Goal: Information Seeking & Learning: Learn about a topic

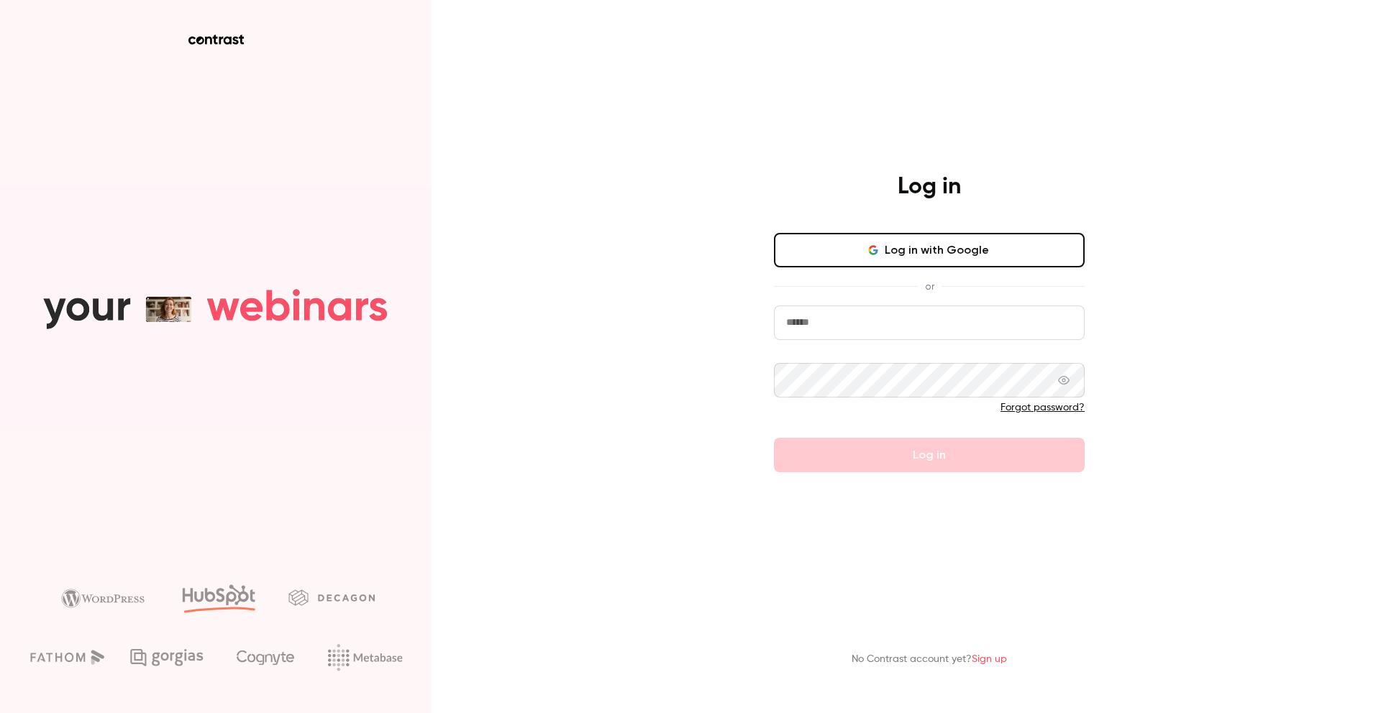
click at [877, 250] on icon "button" at bounding box center [875, 251] width 4 height 4
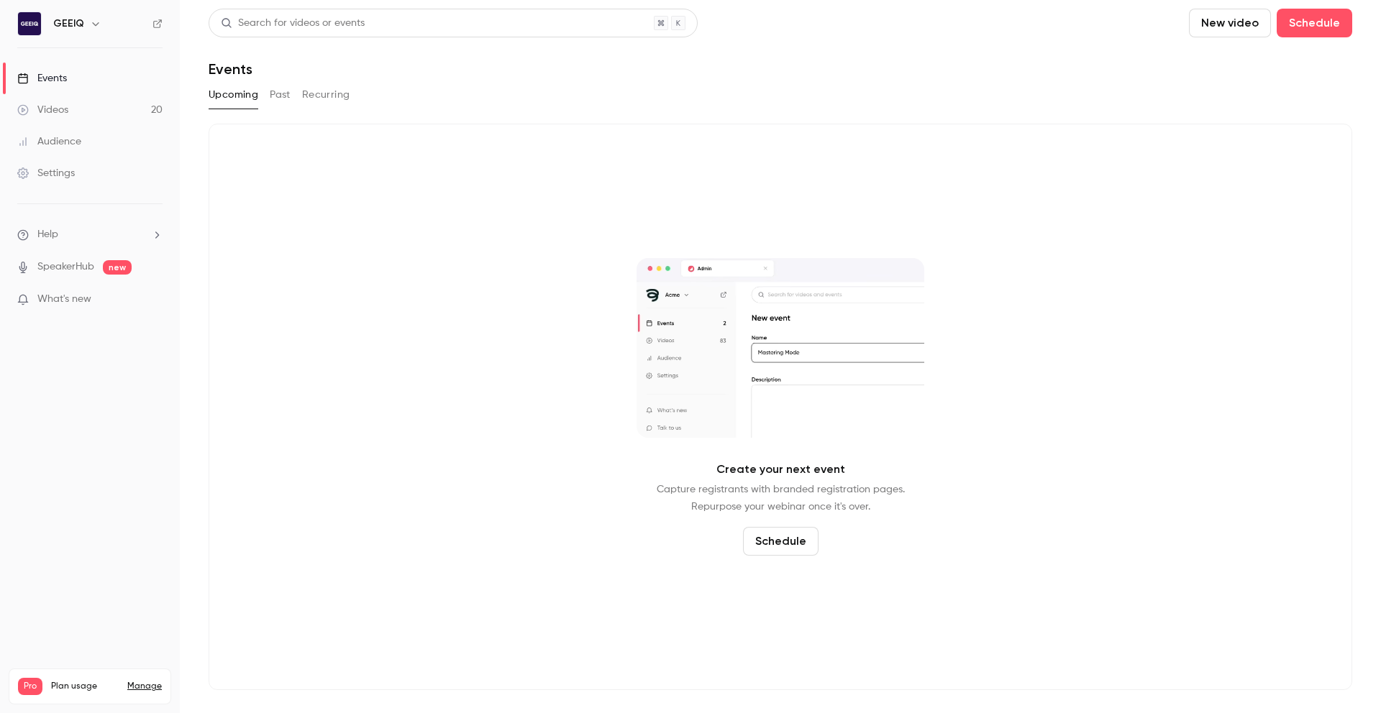
click at [303, 17] on div "Search for videos or events" at bounding box center [293, 23] width 144 height 15
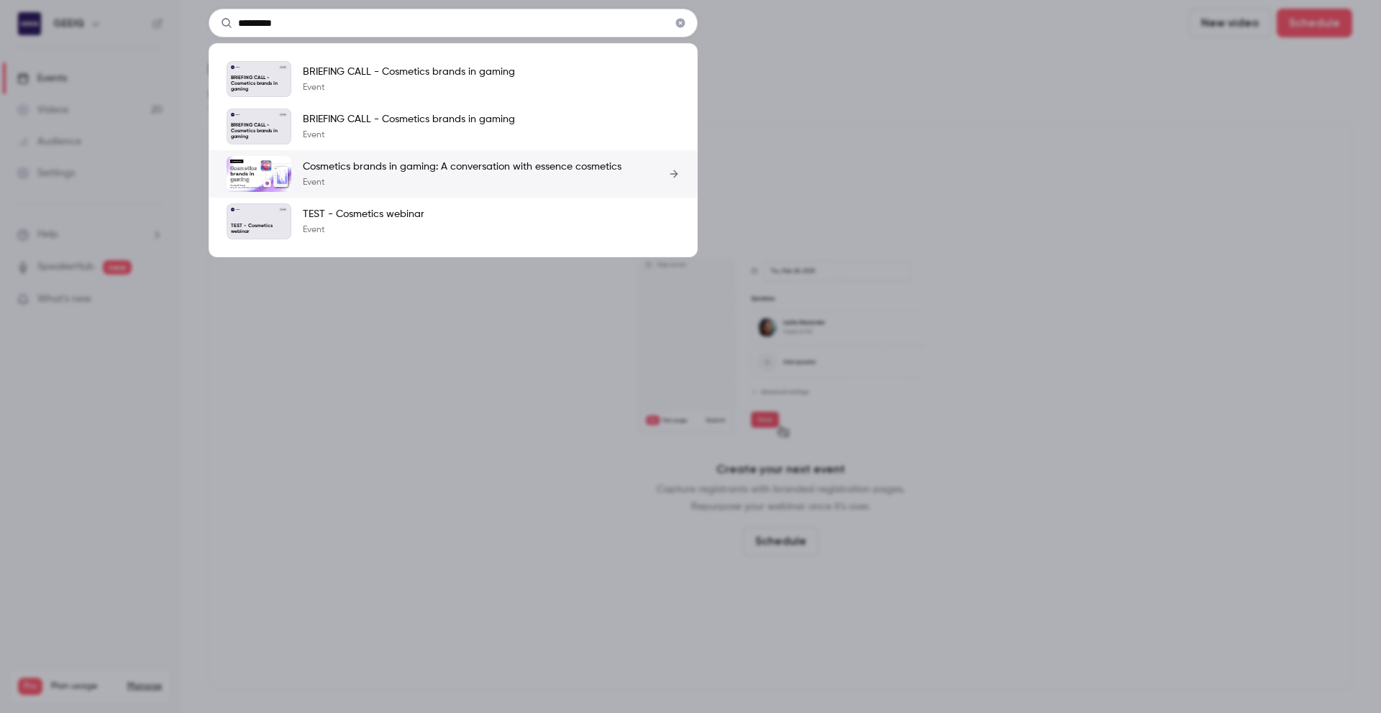
type input "*********"
click at [445, 168] on p "Cosmetics brands in gaming: A conversation with essence cosmetics" at bounding box center [462, 167] width 319 height 14
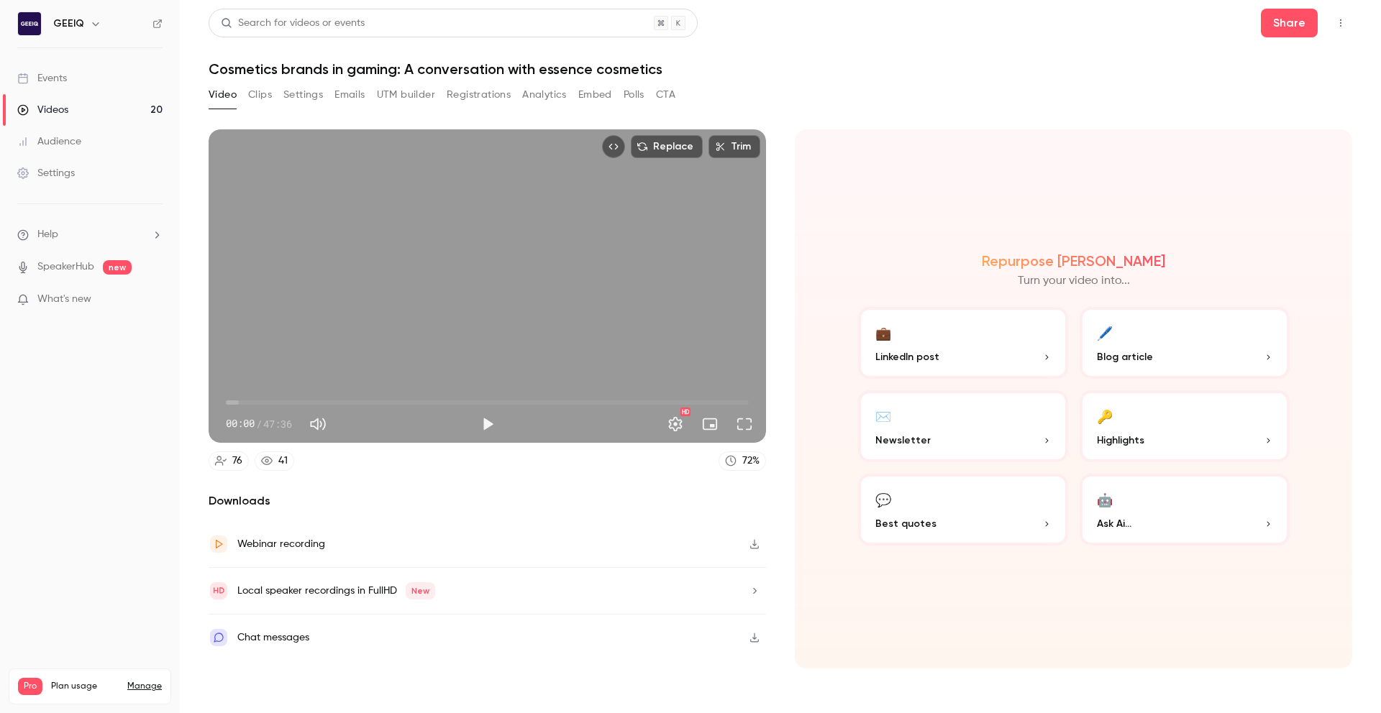
click at [268, 96] on button "Clips" at bounding box center [260, 94] width 24 height 23
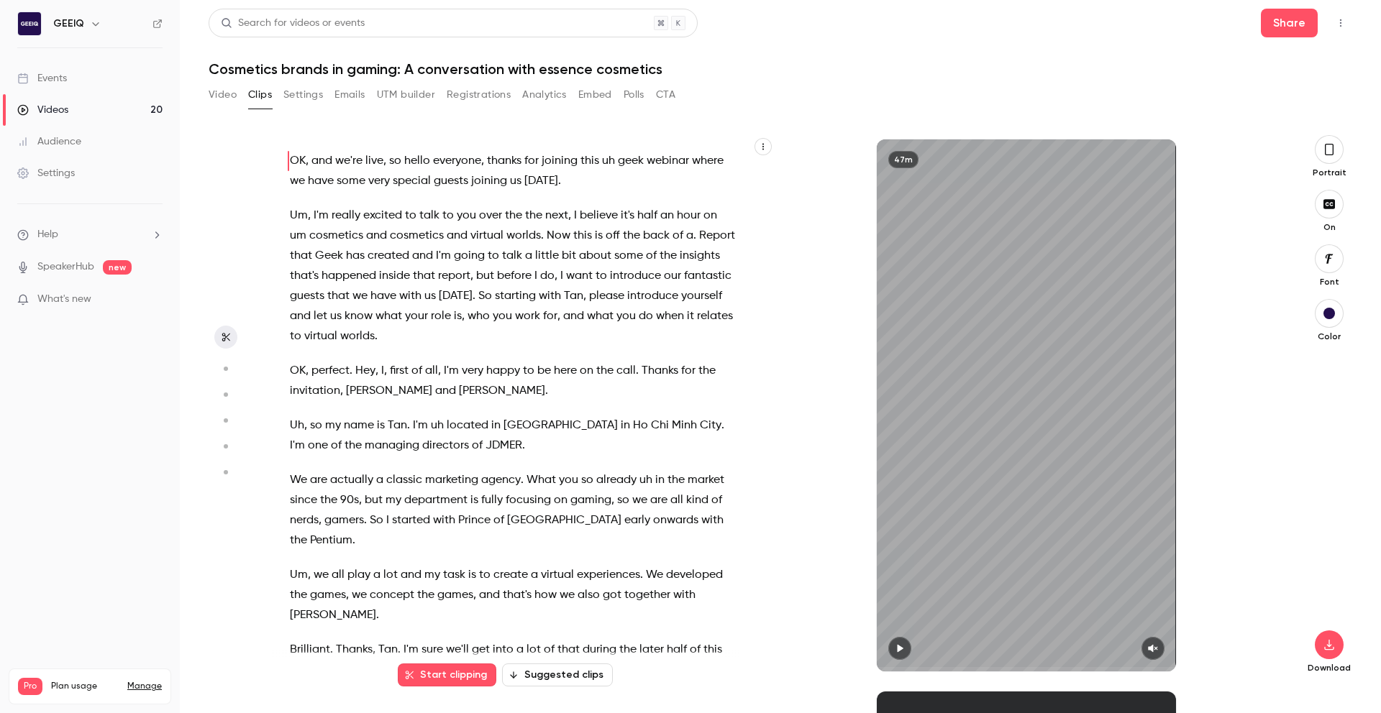
click at [587, 677] on button "Suggested clips" at bounding box center [557, 675] width 111 height 23
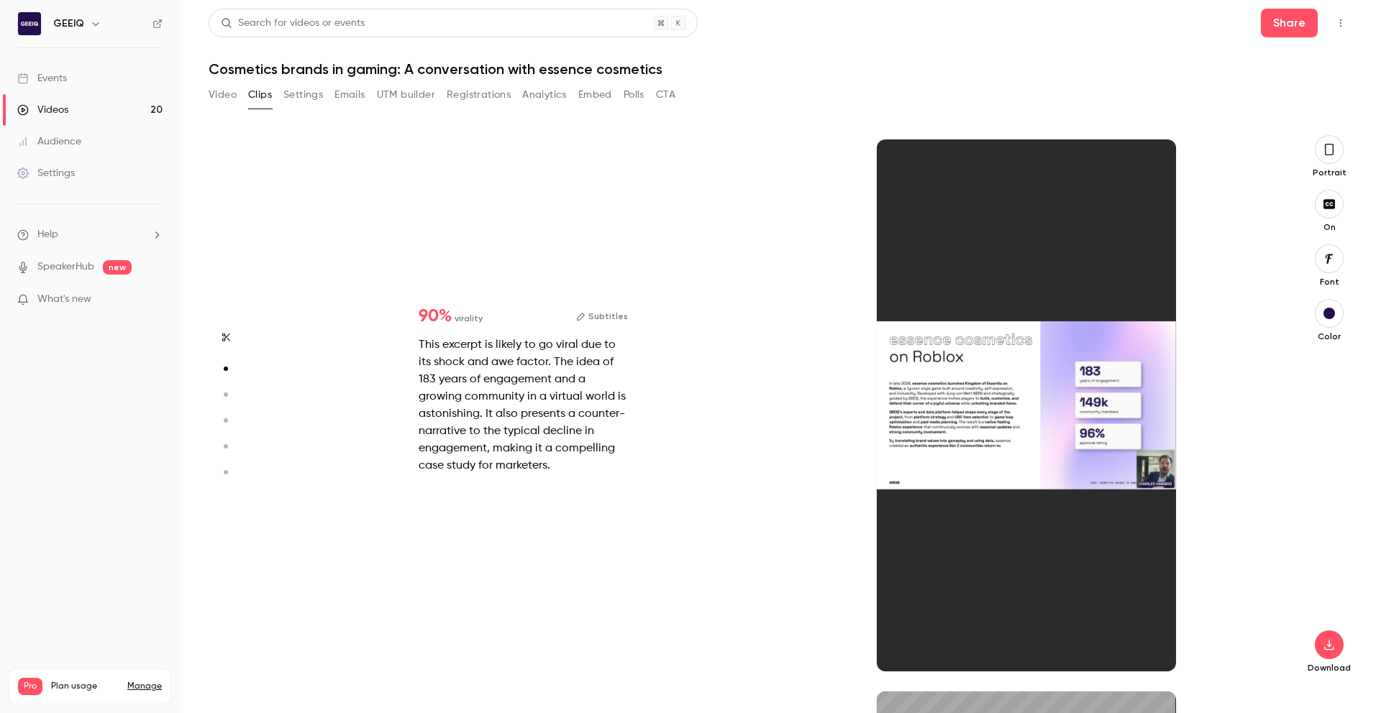
scroll to position [444, 0]
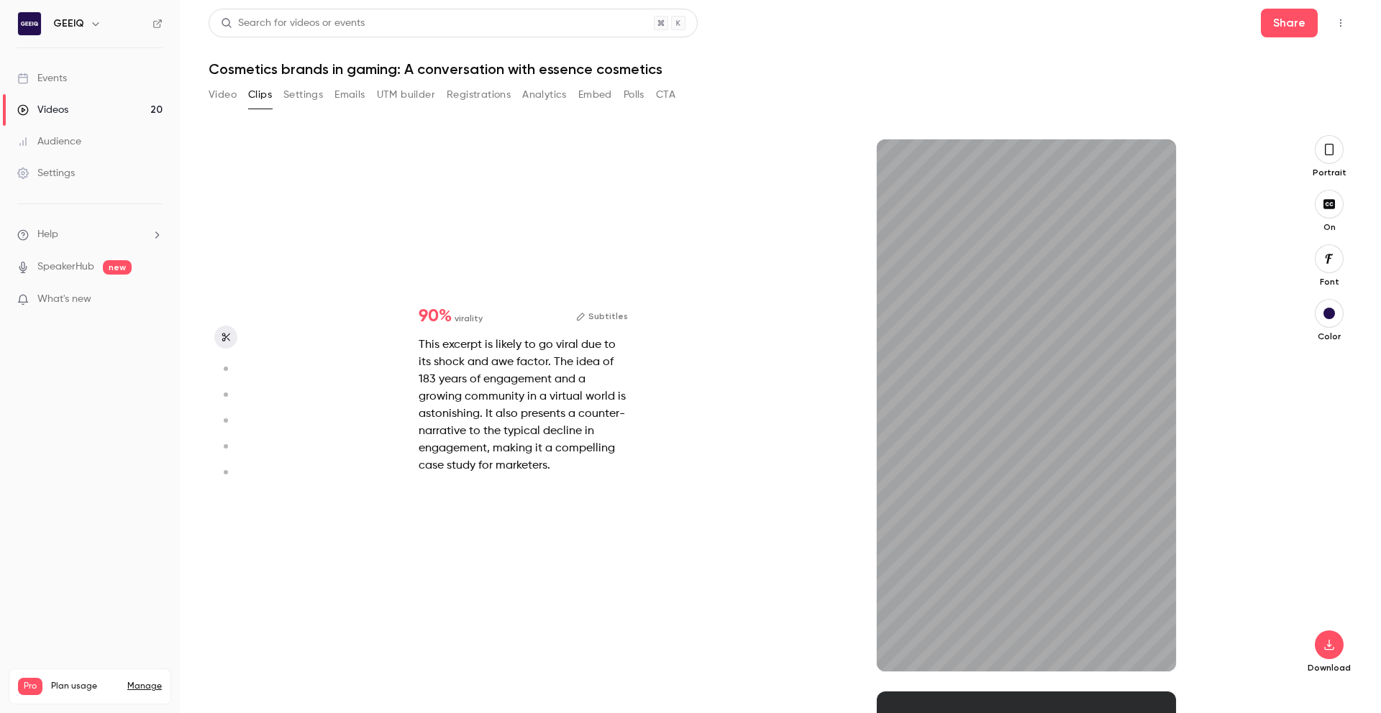
type input "*"
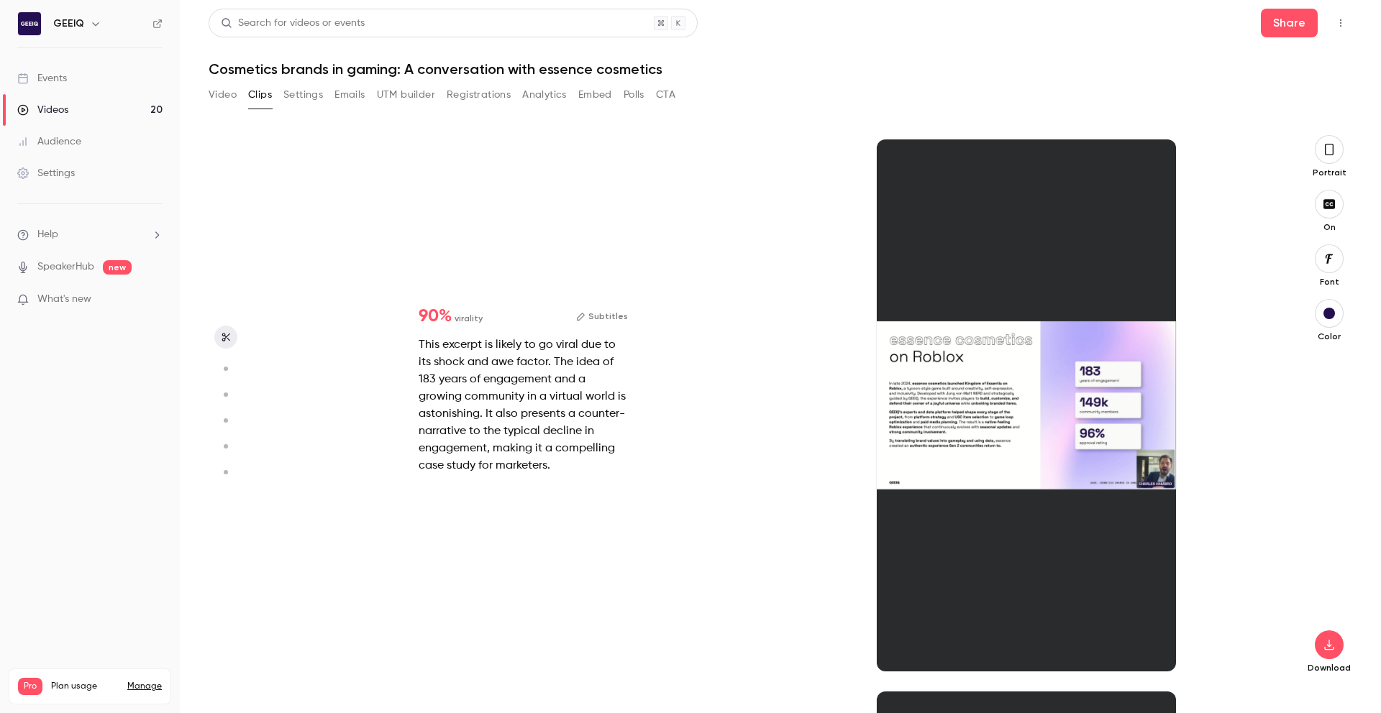
scroll to position [0, 0]
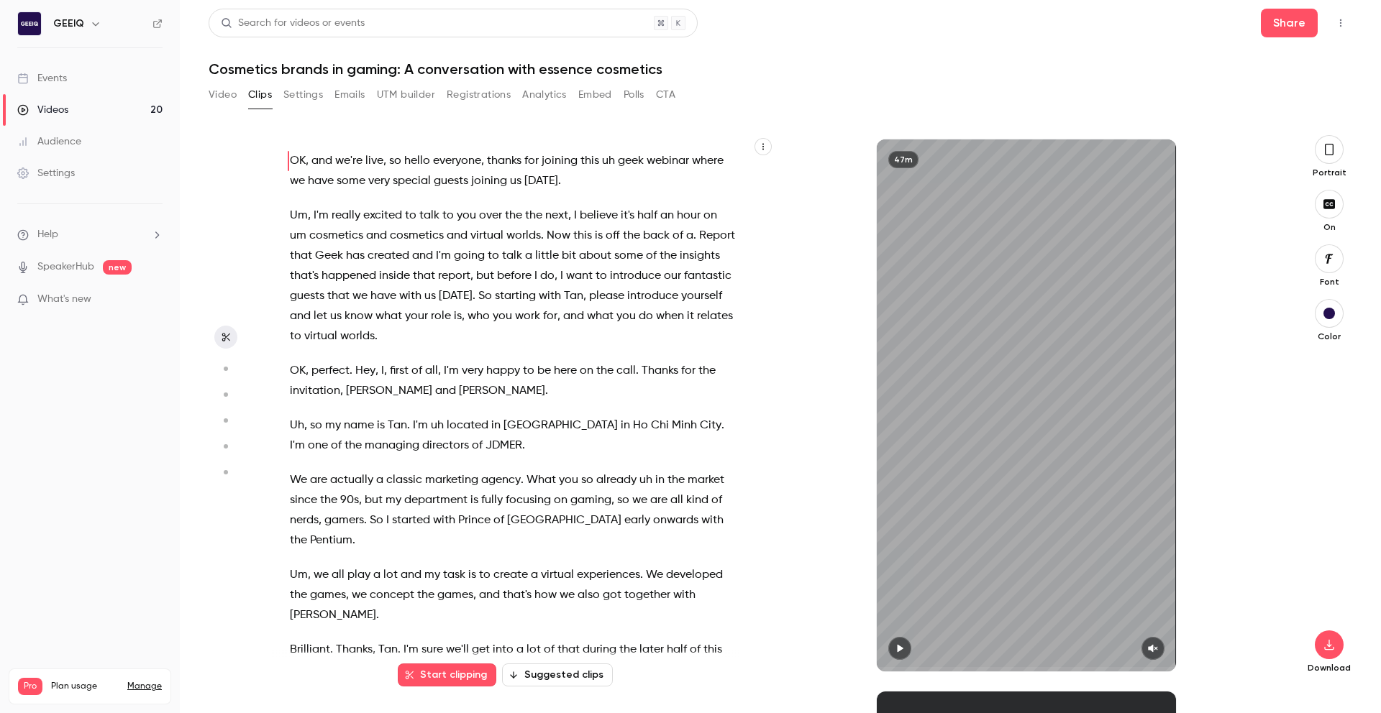
click at [314, 100] on button "Settings" at bounding box center [303, 94] width 40 height 23
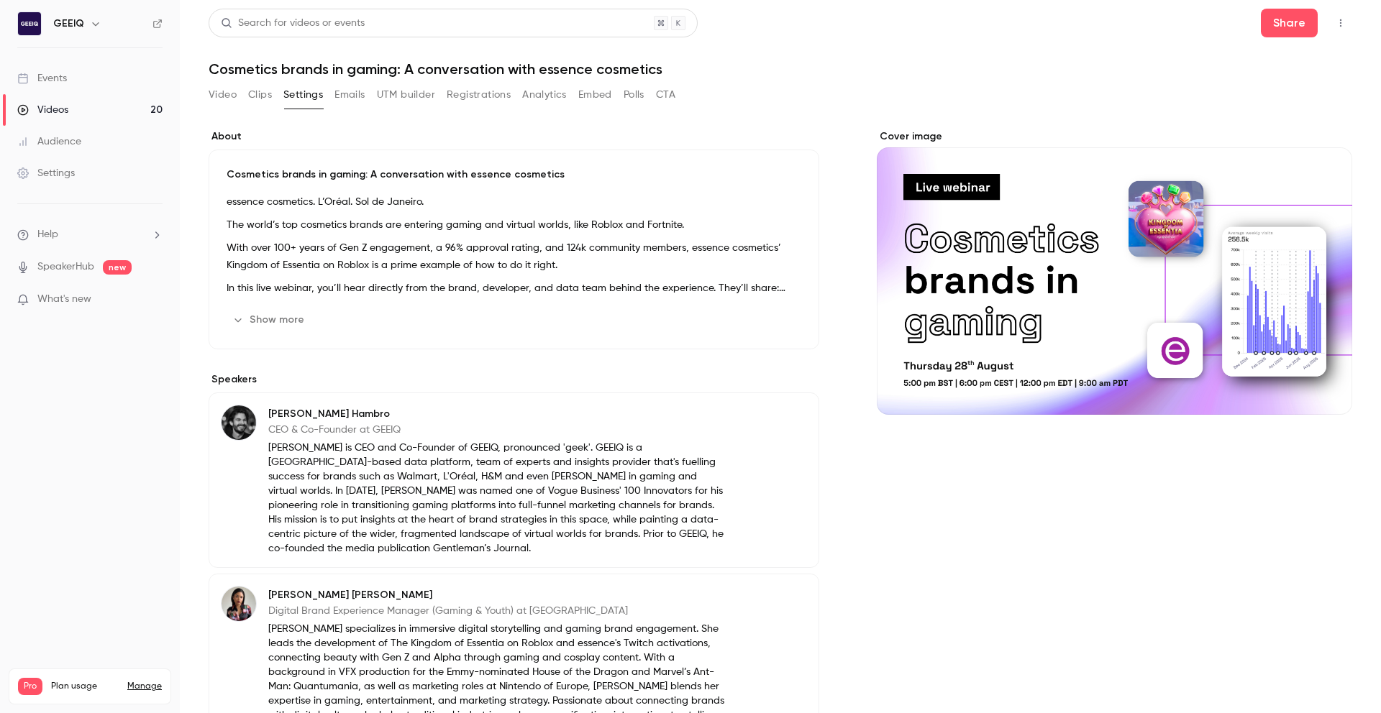
click at [347, 99] on button "Emails" at bounding box center [349, 94] width 30 height 23
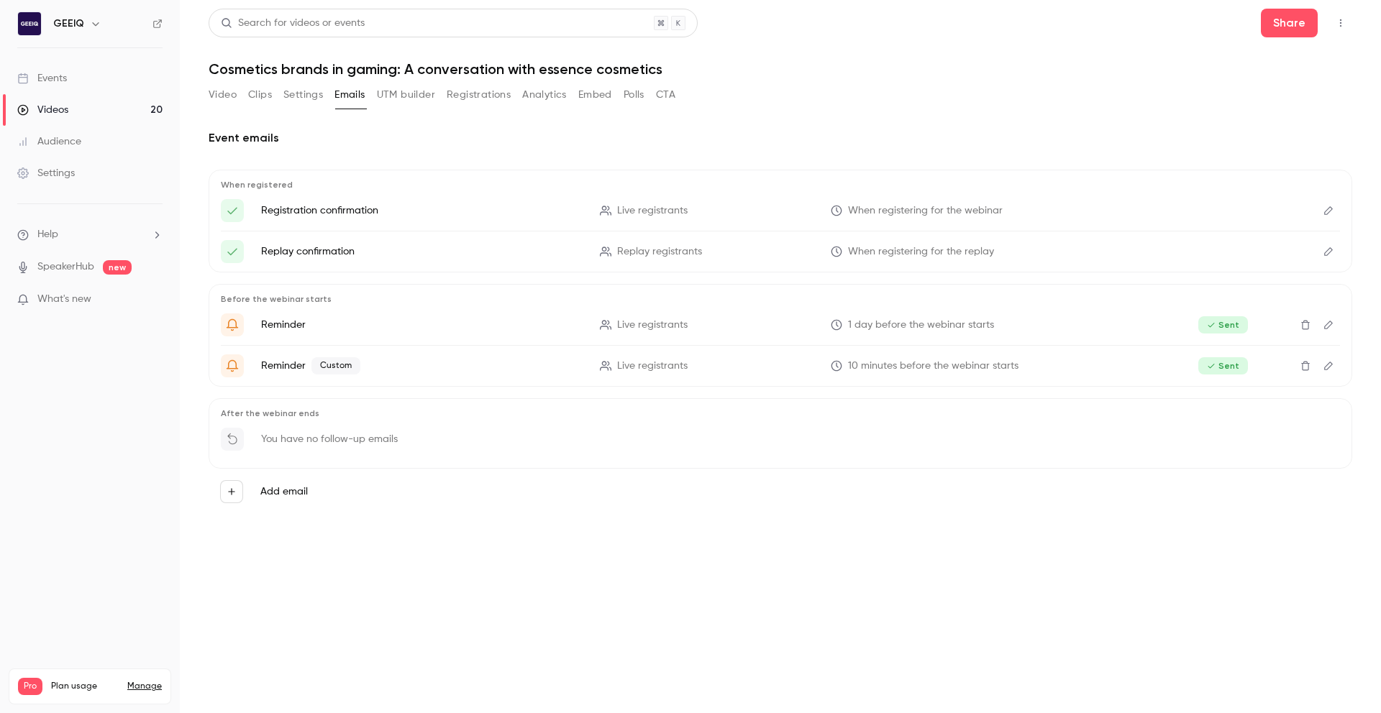
click at [412, 101] on button "UTM builder" at bounding box center [406, 94] width 58 height 23
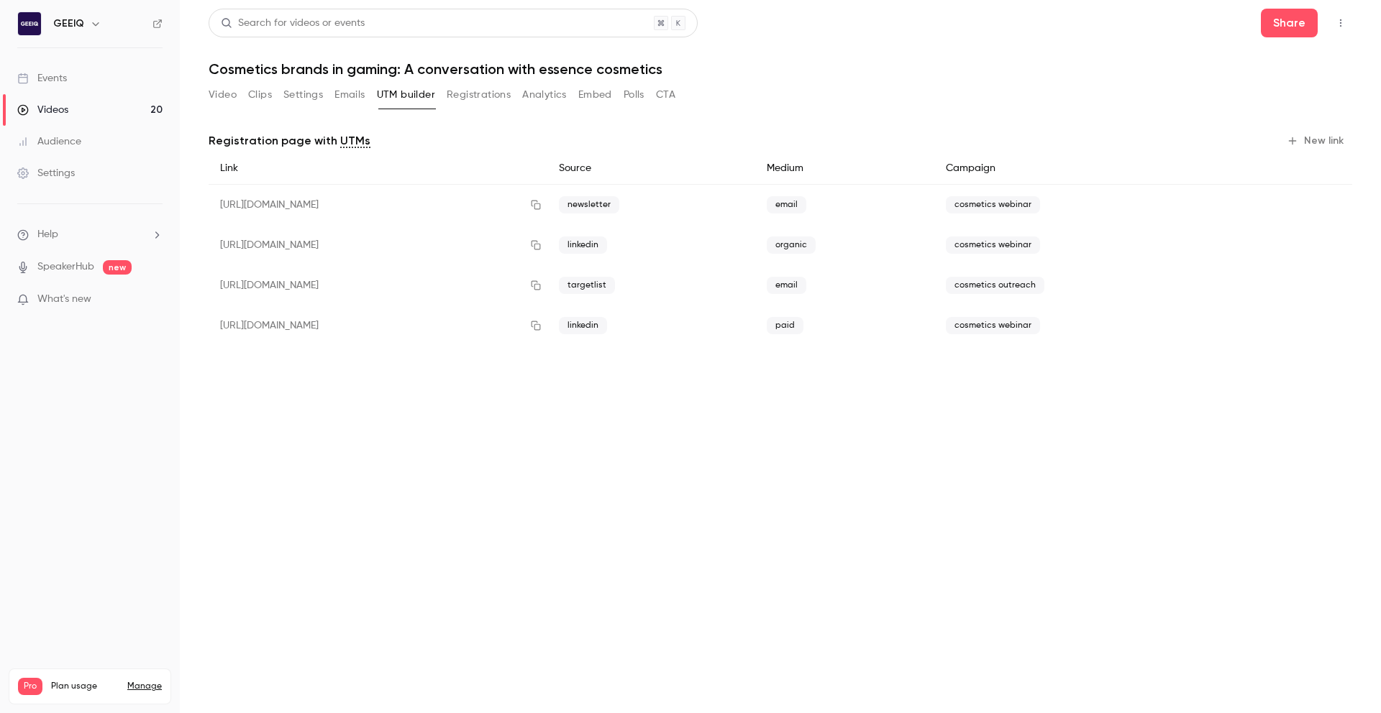
click at [493, 95] on button "Registrations" at bounding box center [479, 94] width 64 height 23
